Goal: Information Seeking & Learning: Learn about a topic

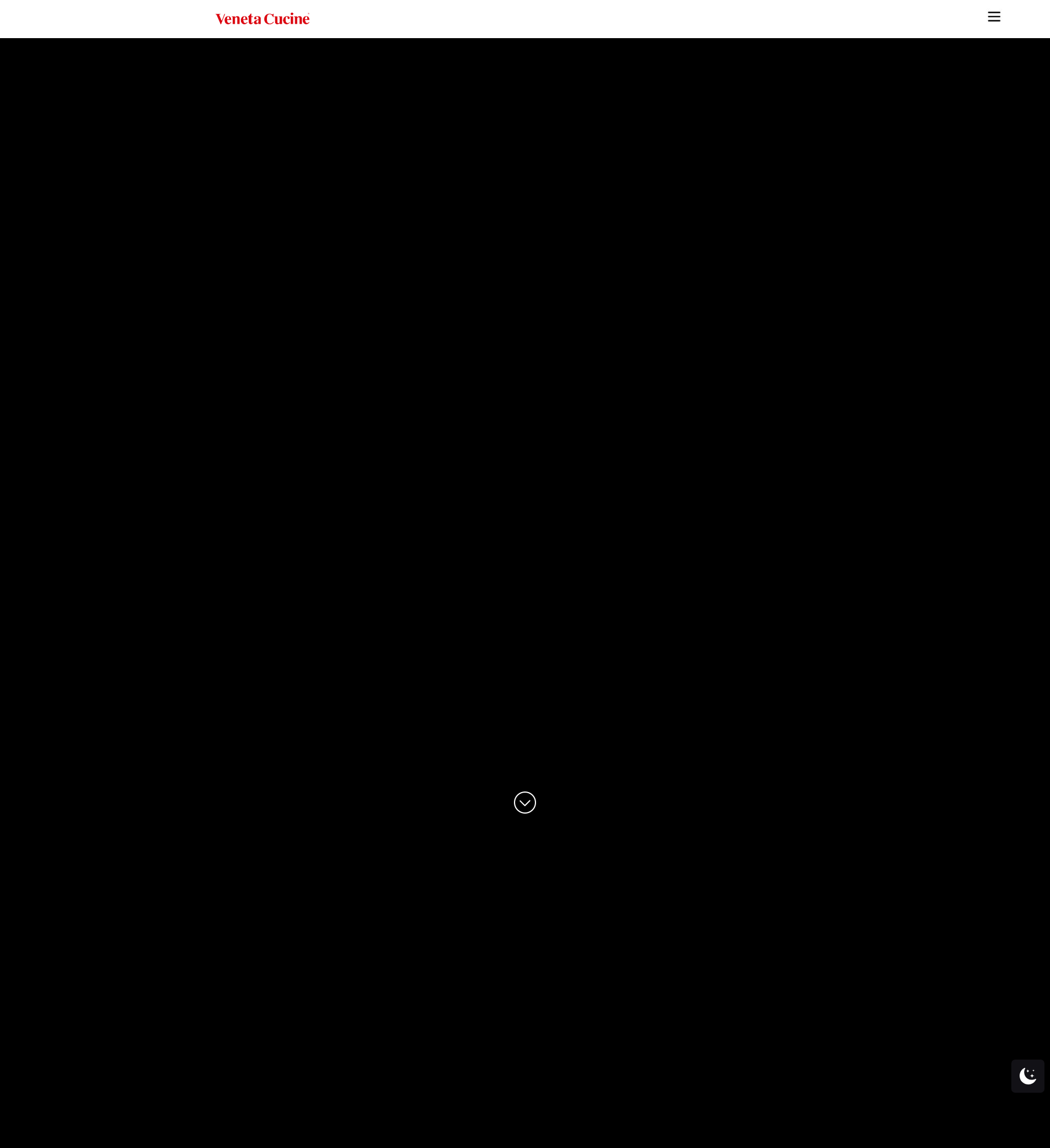
click at [994, 18] on img "Site" at bounding box center [994, 16] width 16 height 16
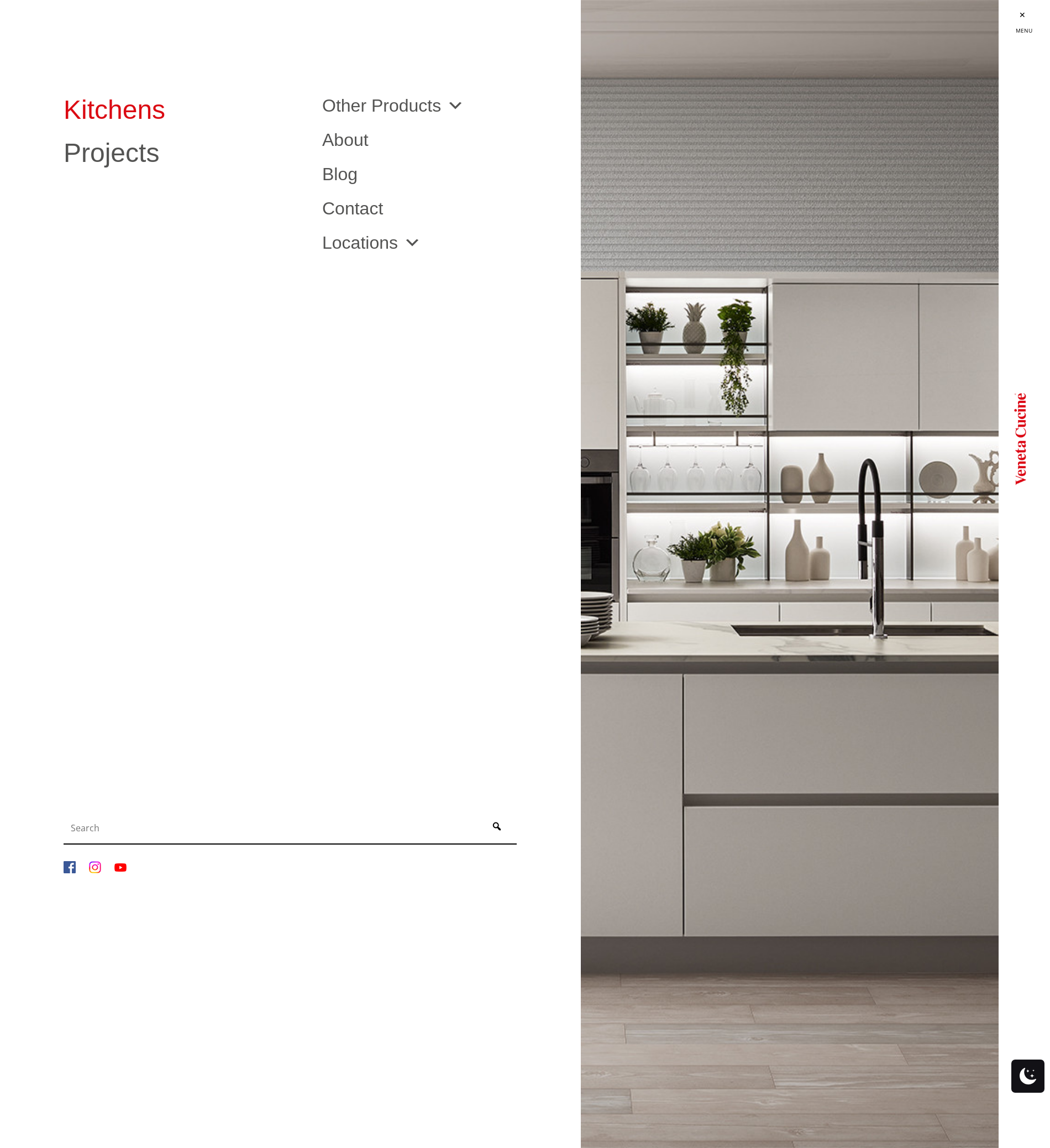
click at [103, 106] on link "Kitchens" at bounding box center [184, 110] width 242 height 27
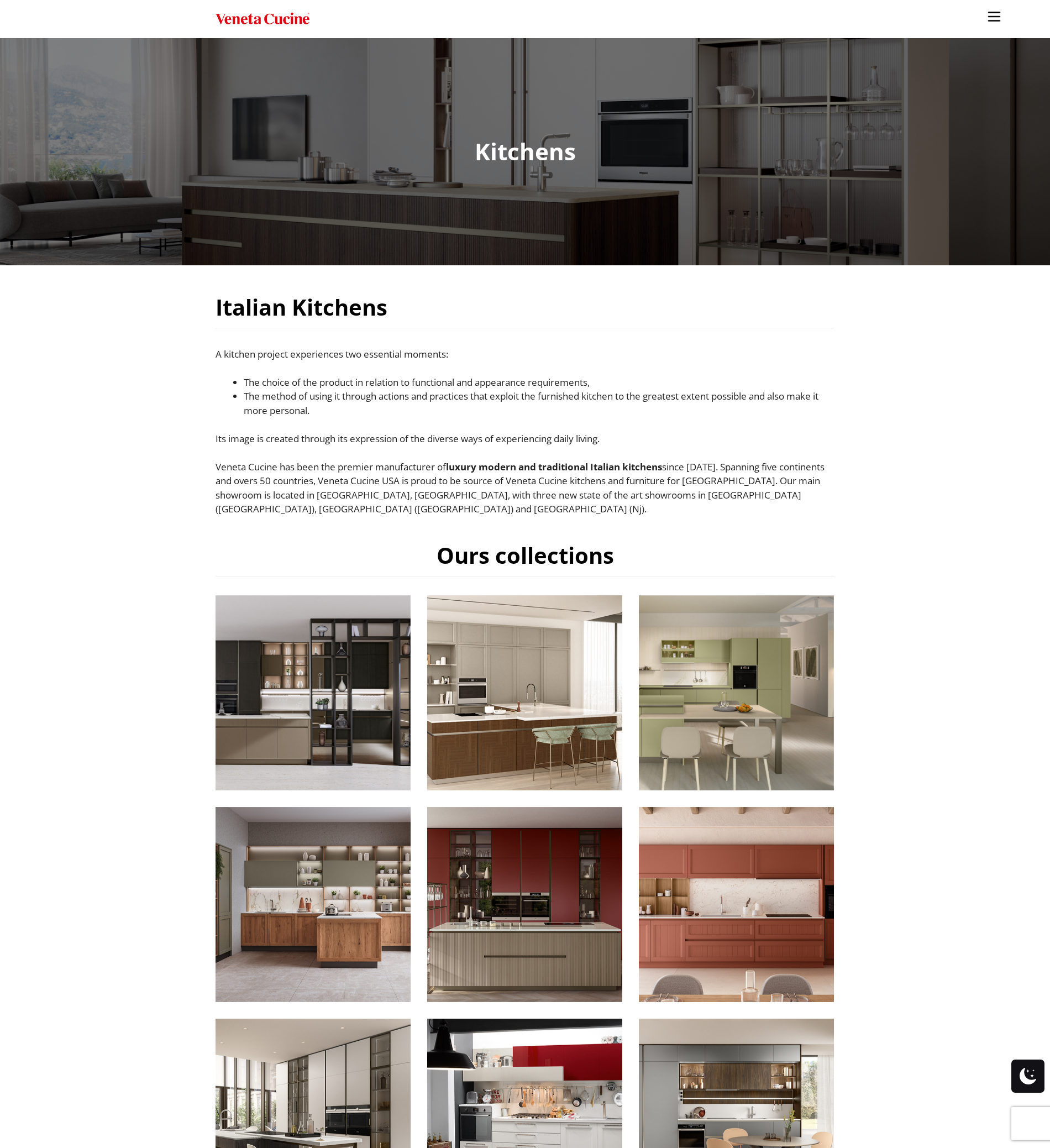
click at [994, 15] on img "Site" at bounding box center [994, 16] width 16 height 16
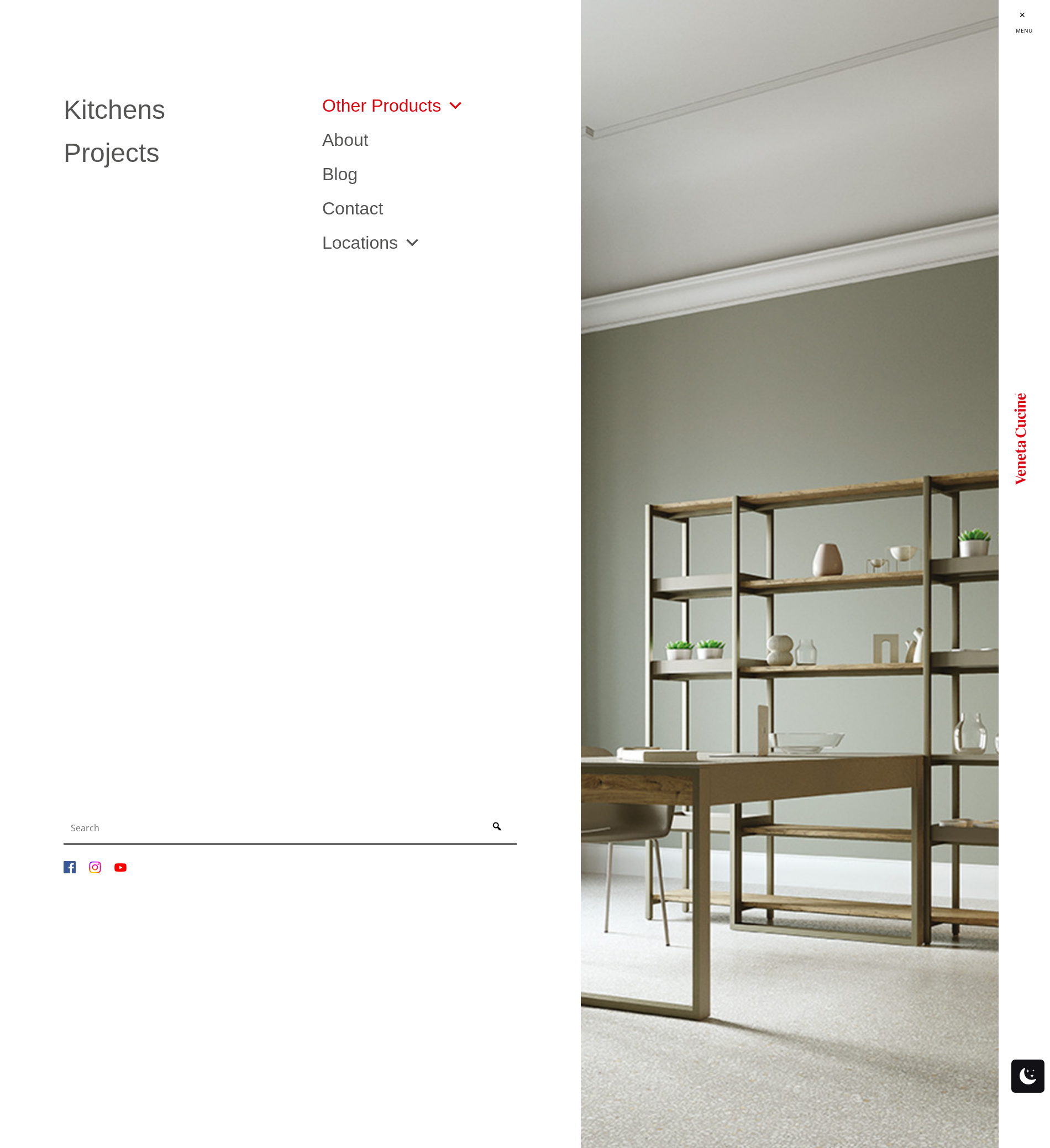
click at [344, 111] on link "Other Products" at bounding box center [393, 105] width 142 height 18
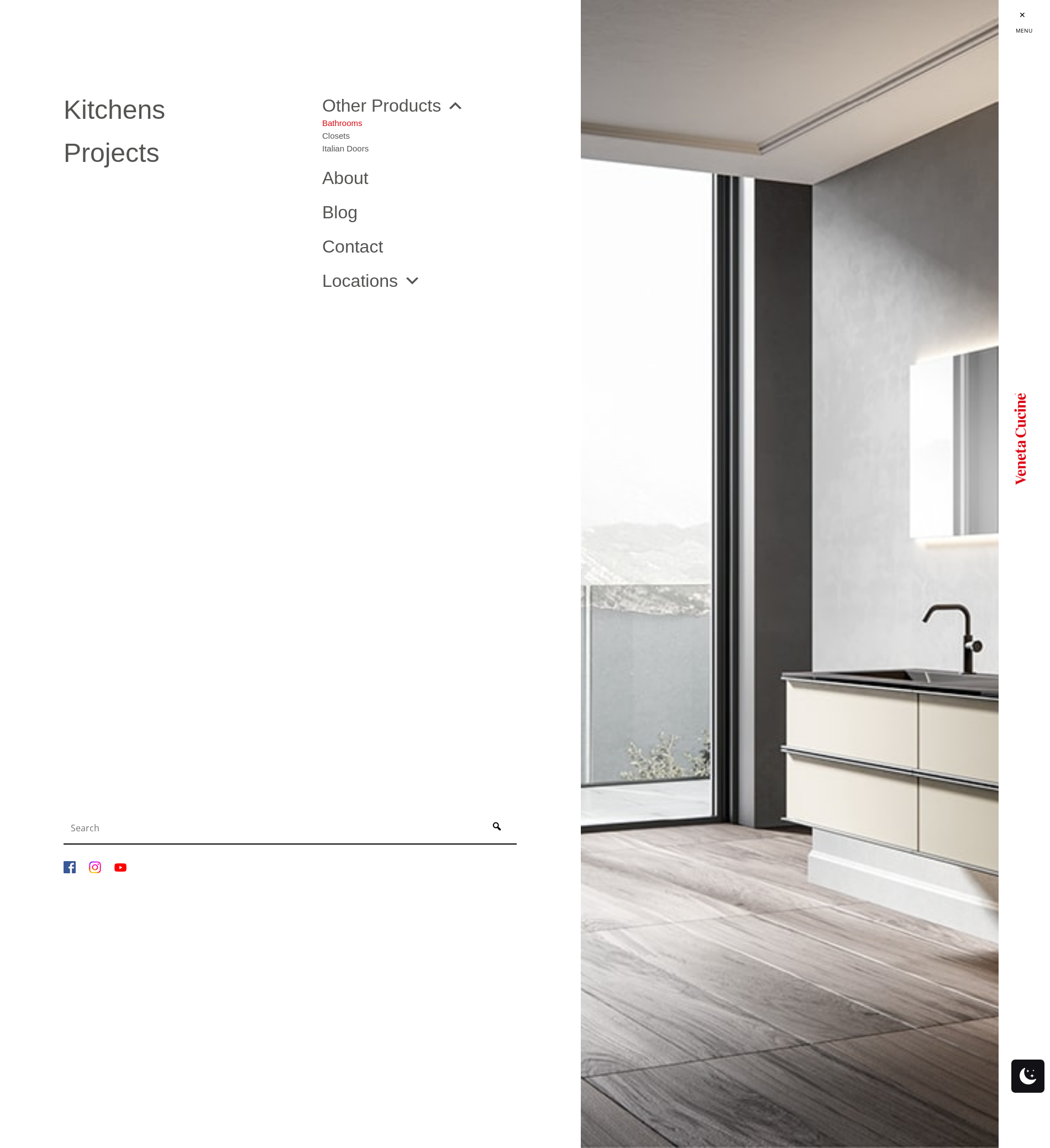
click at [343, 122] on link "Bathrooms" at bounding box center [345, 120] width 47 height 13
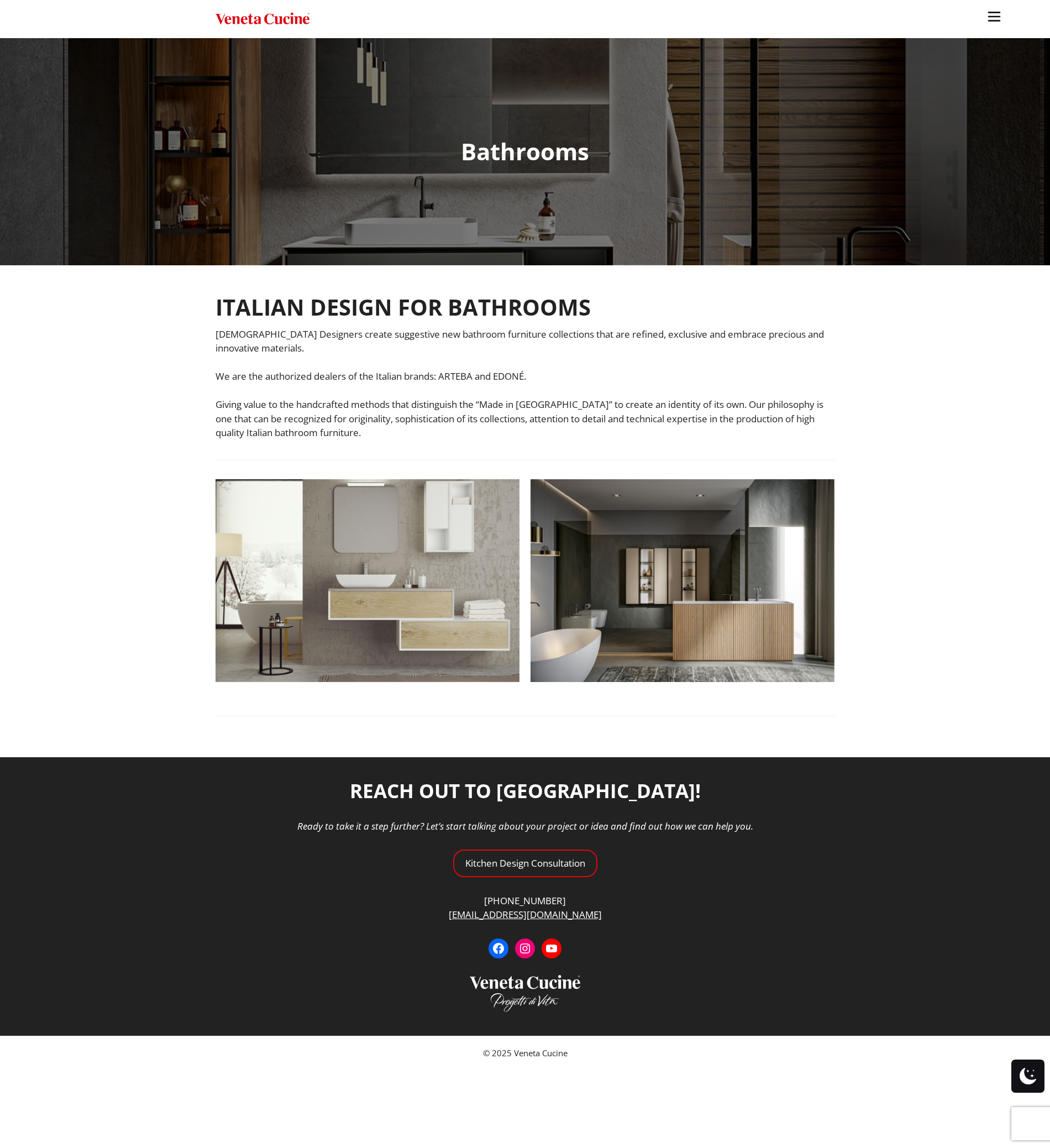
click at [261, 16] on img "Site" at bounding box center [262, 19] width 94 height 16
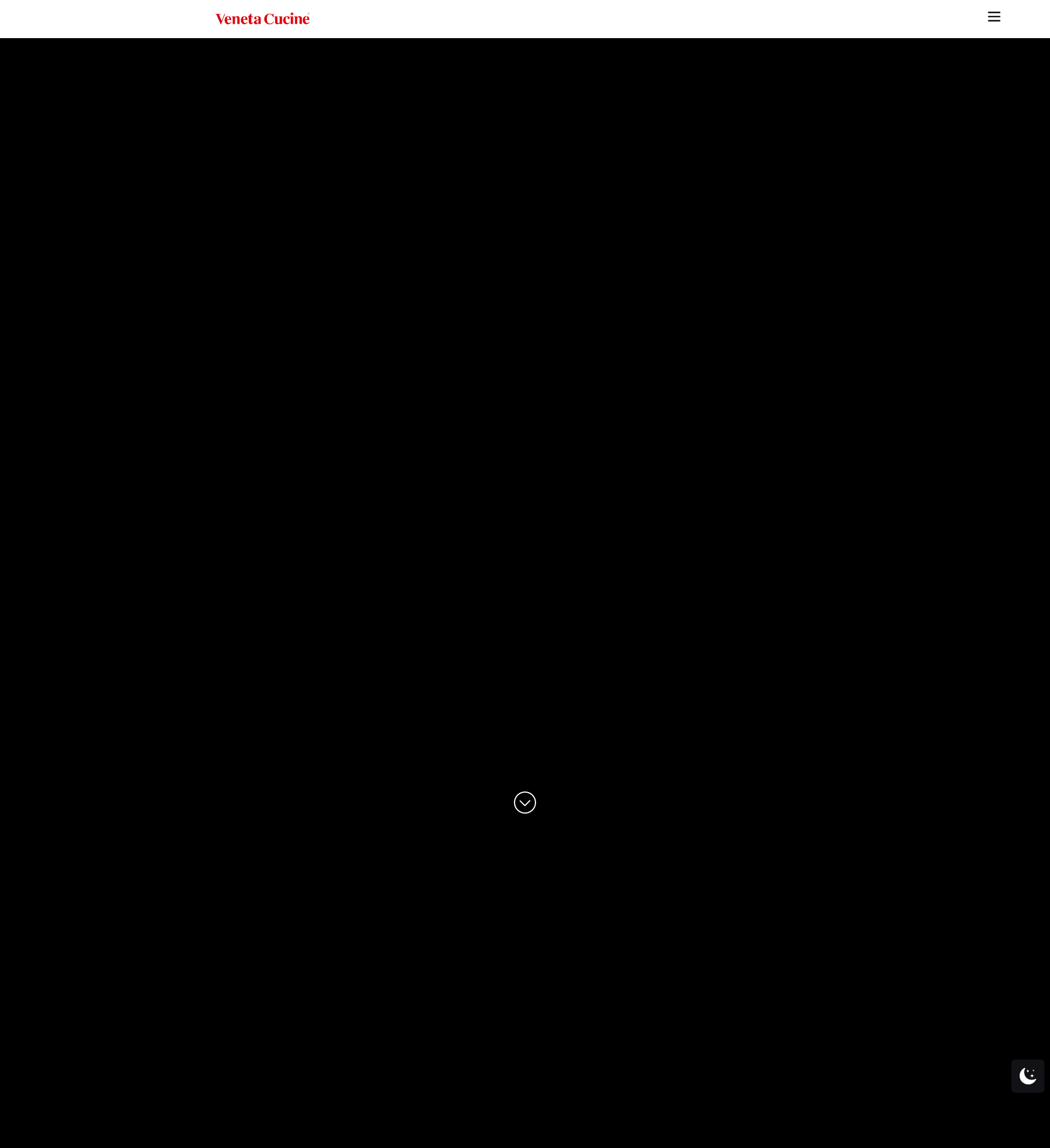
click at [993, 17] on img "Site" at bounding box center [994, 16] width 16 height 16
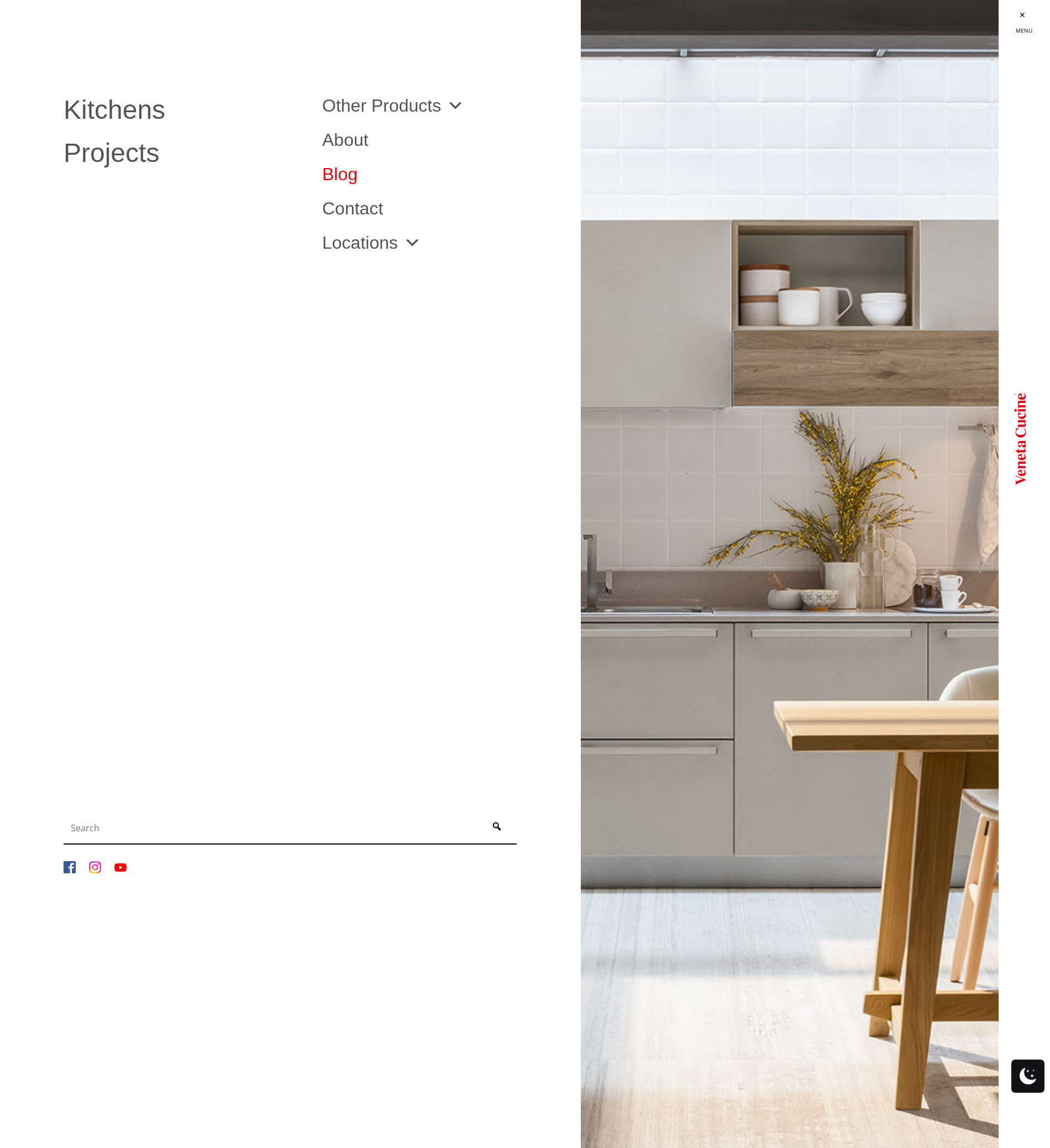
click at [342, 170] on link "Blog" at bounding box center [443, 173] width 242 height 18
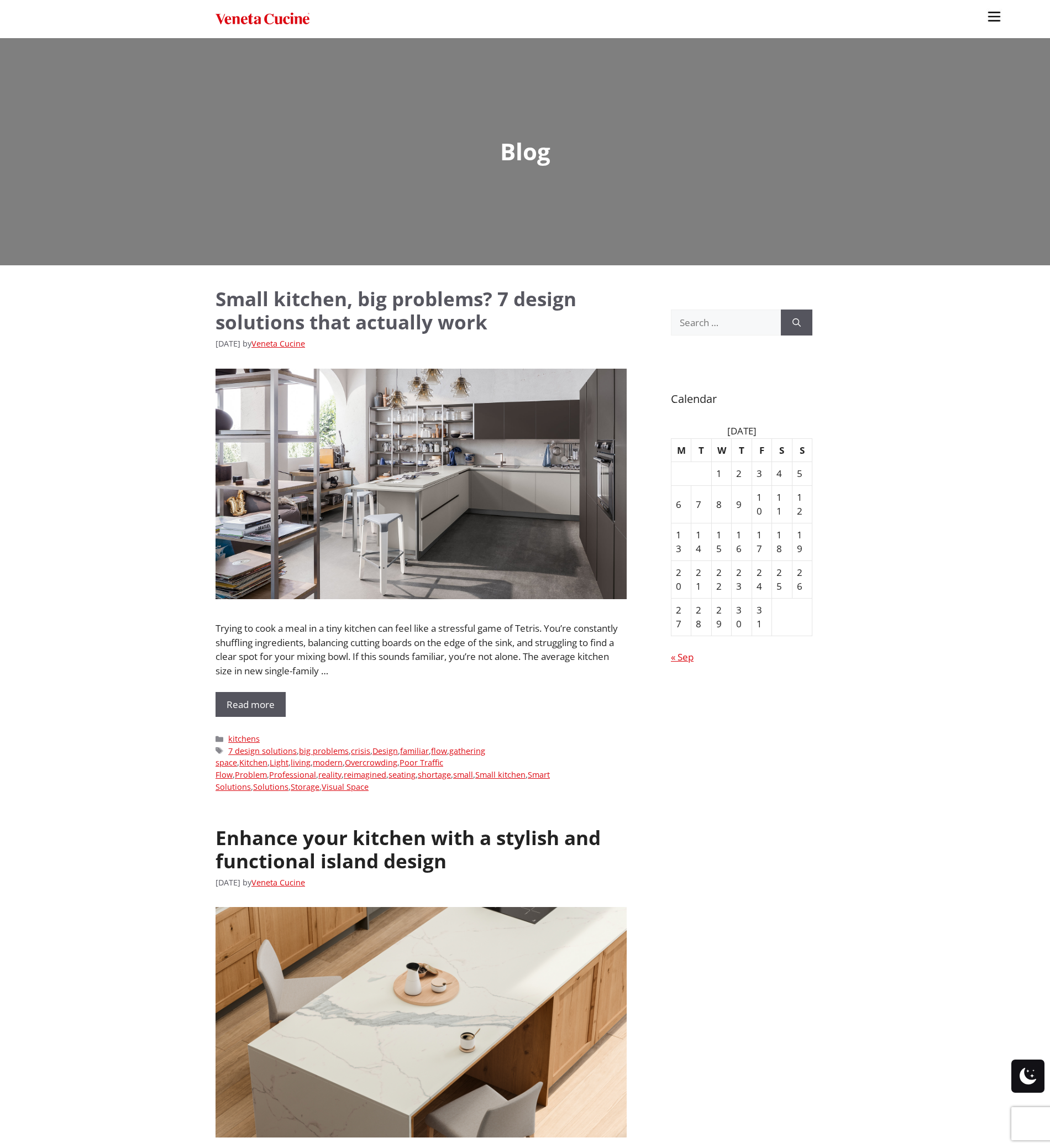
click at [284, 317] on link "Small kitchen, big problems? 7 design solutions that actually work" at bounding box center [396, 310] width 361 height 49
